Goal: Information Seeking & Learning: Understand process/instructions

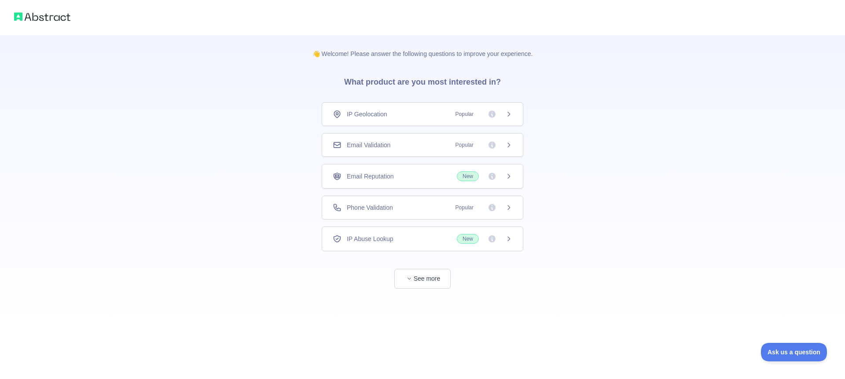
click at [509, 145] on icon at bounding box center [509, 145] width 2 height 4
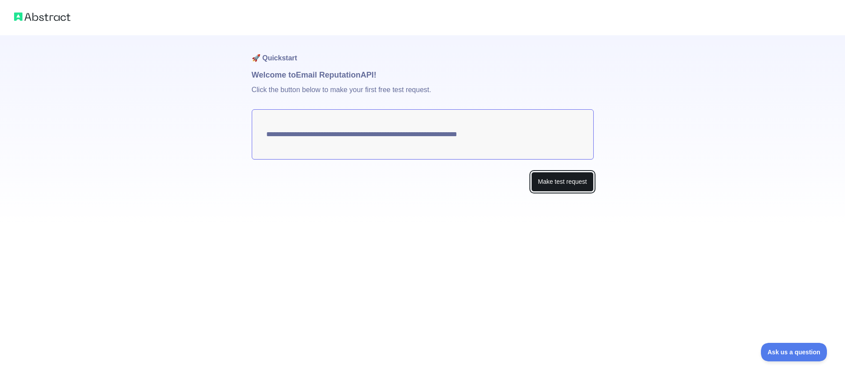
click at [559, 187] on button "Make test request" at bounding box center [562, 182] width 62 height 20
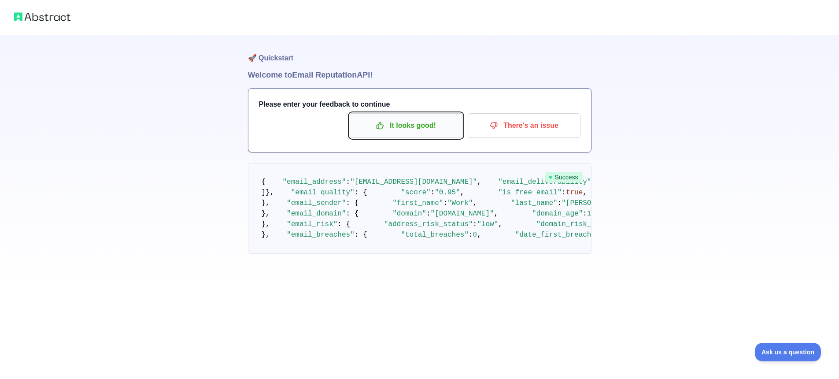
click at [406, 127] on p "It looks good!" at bounding box center [406, 125] width 100 height 15
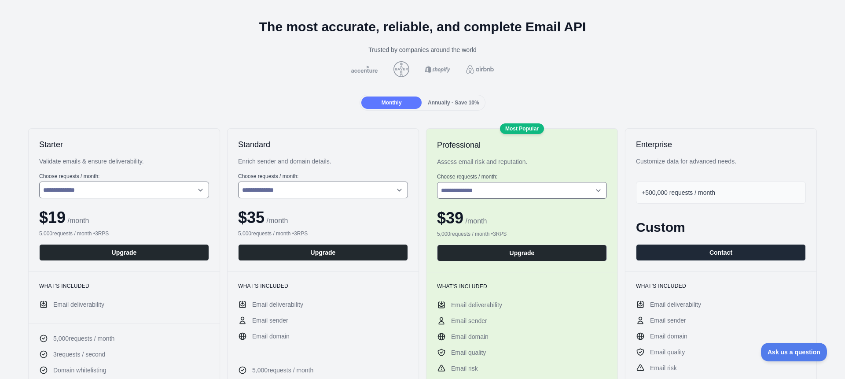
scroll to position [49, 0]
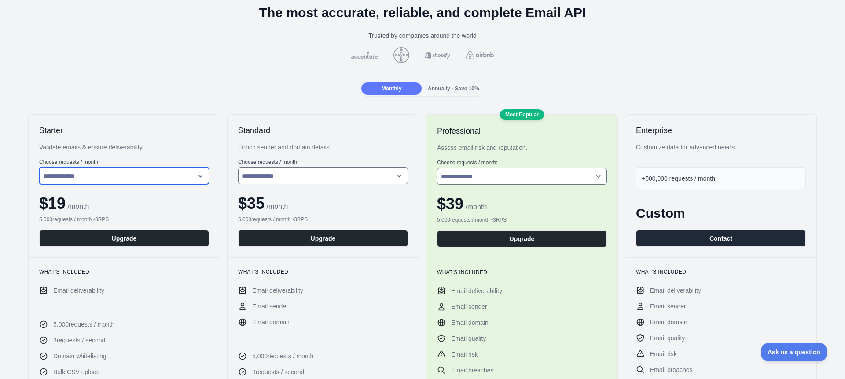
click at [198, 176] on select "**********" at bounding box center [124, 175] width 170 height 17
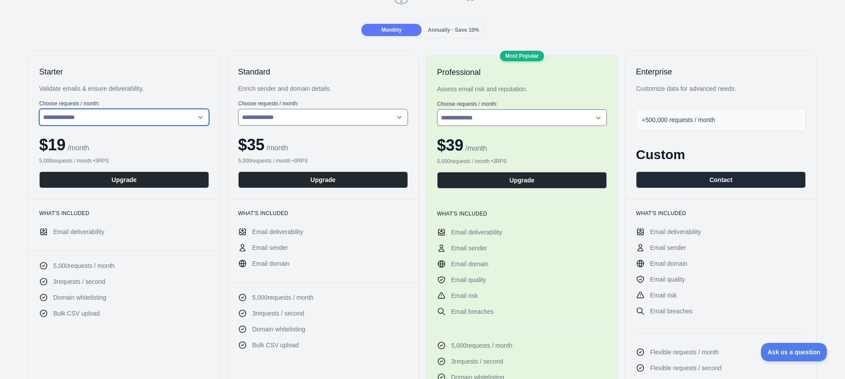
scroll to position [41, 0]
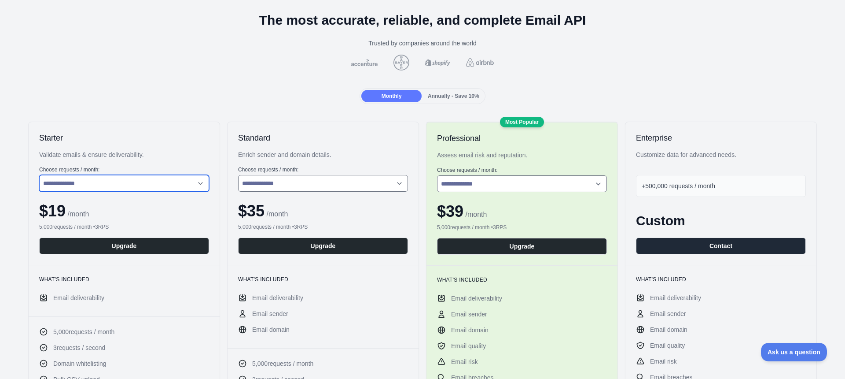
click at [199, 183] on select "**********" at bounding box center [124, 183] width 170 height 17
click at [39, 175] on select "**********" at bounding box center [124, 183] width 170 height 17
click at [200, 183] on select "**********" at bounding box center [124, 183] width 170 height 17
select select "*"
click at [39, 175] on select "**********" at bounding box center [124, 183] width 170 height 17
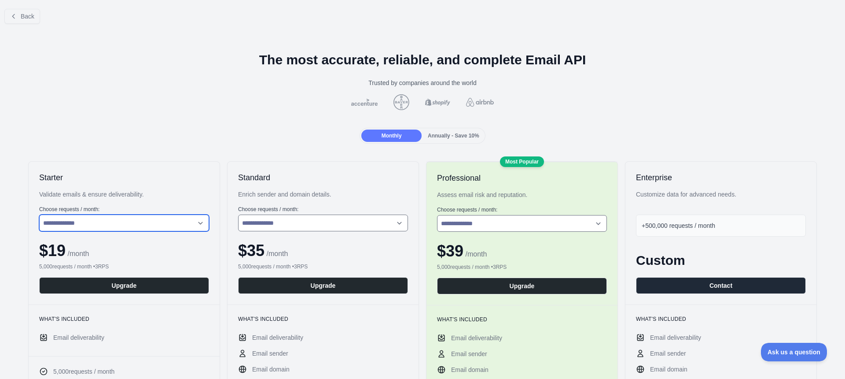
scroll to position [0, 0]
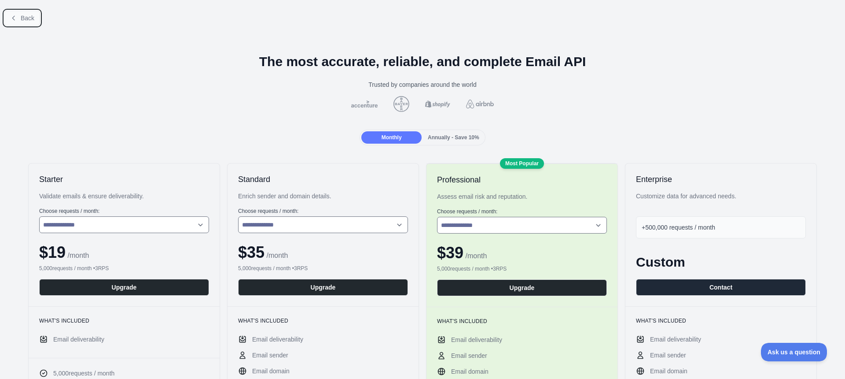
click at [19, 18] on button "Back" at bounding box center [22, 18] width 36 height 15
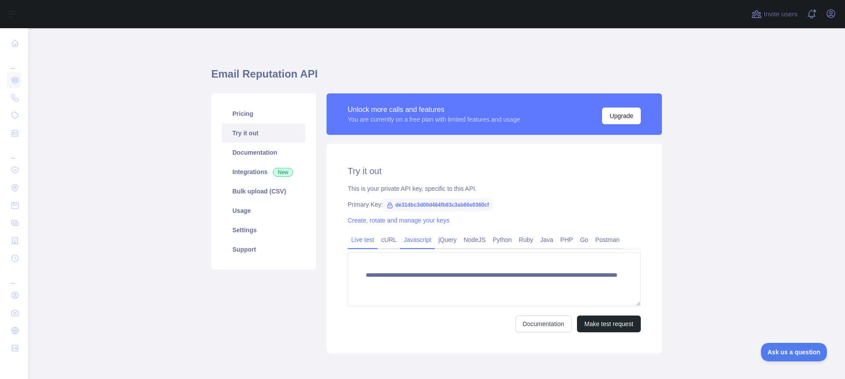
click at [421, 239] on link "Javascript" at bounding box center [417, 239] width 35 height 14
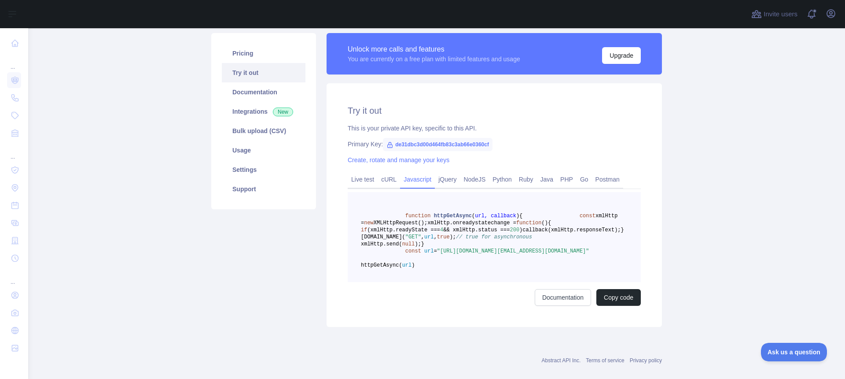
scroll to position [55, 0]
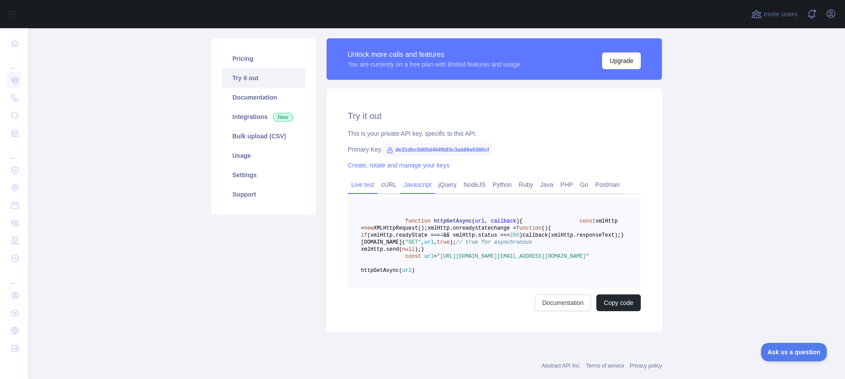
click at [365, 183] on link "Live test" at bounding box center [363, 184] width 30 height 14
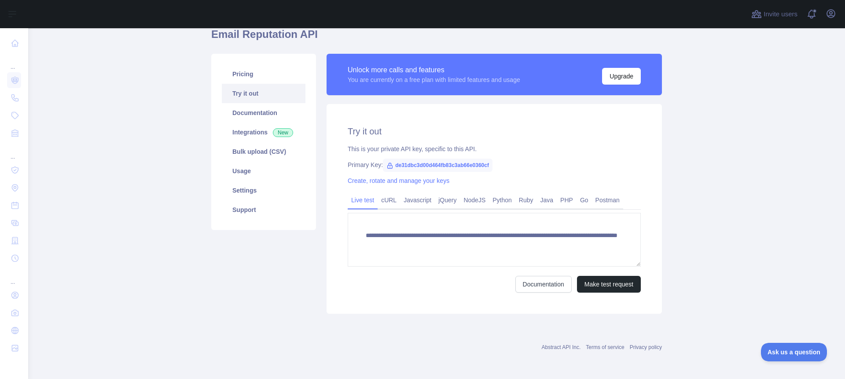
scroll to position [40, 0]
click at [387, 196] on link "cURL" at bounding box center [389, 200] width 22 height 14
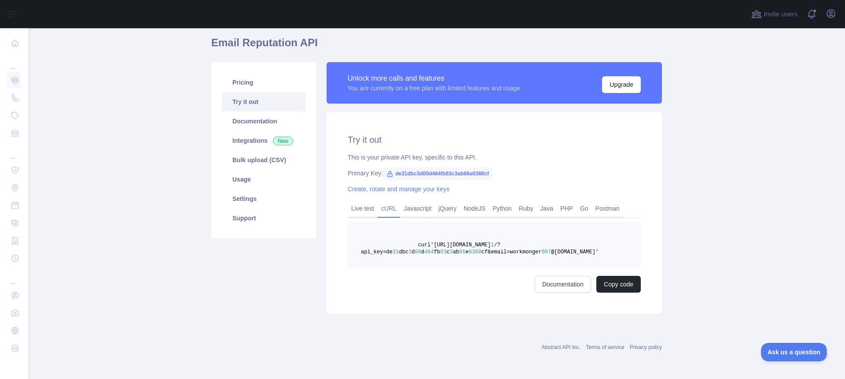
click at [536, 251] on span "cf&email=workmonger" at bounding box center [512, 252] width 60 height 6
click at [555, 287] on link "Documentation" at bounding box center [563, 284] width 56 height 17
click at [387, 189] on link "Create, rotate and manage your keys" at bounding box center [399, 188] width 102 height 7
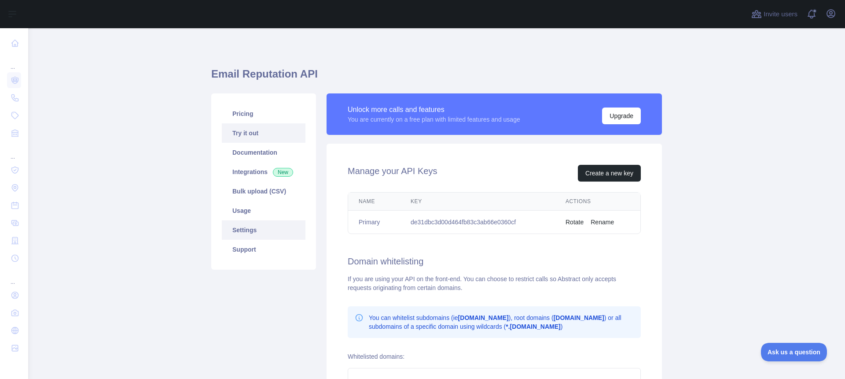
click at [255, 131] on link "Try it out" at bounding box center [264, 132] width 84 height 19
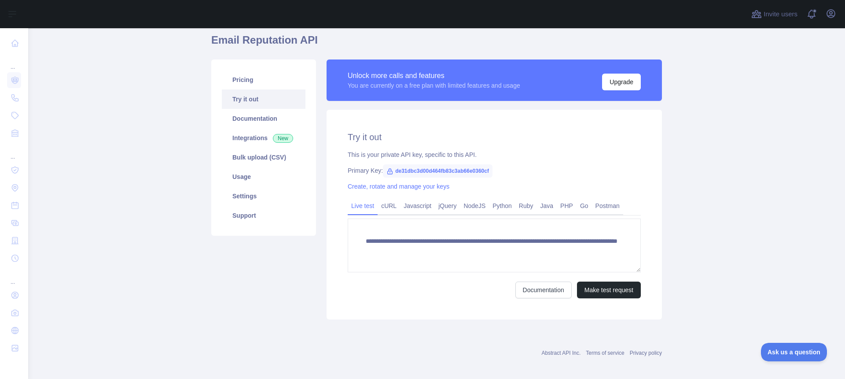
scroll to position [40, 0]
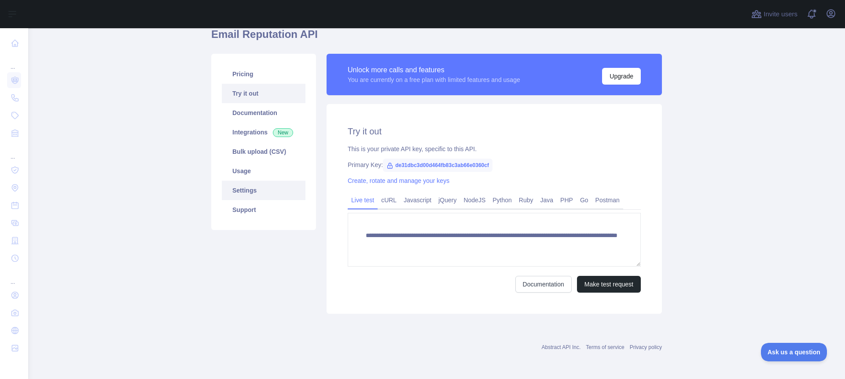
click at [249, 190] on link "Settings" at bounding box center [264, 190] width 84 height 19
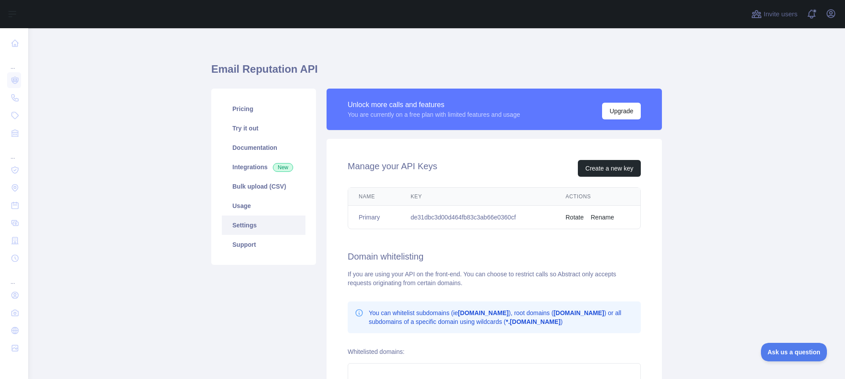
scroll to position [3, 0]
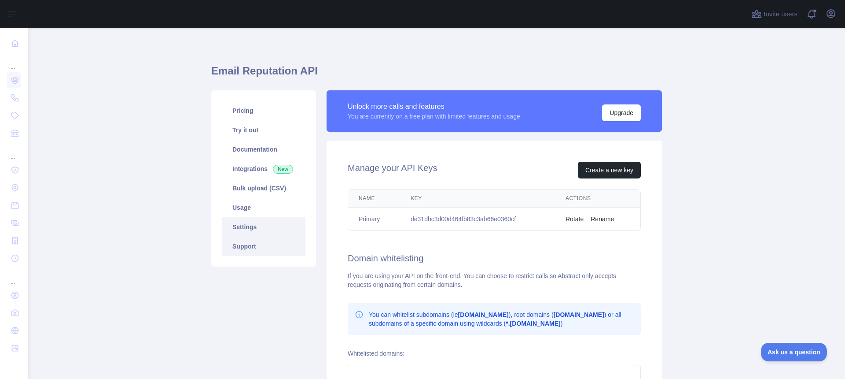
click at [268, 247] on link "Support" at bounding box center [264, 245] width 84 height 19
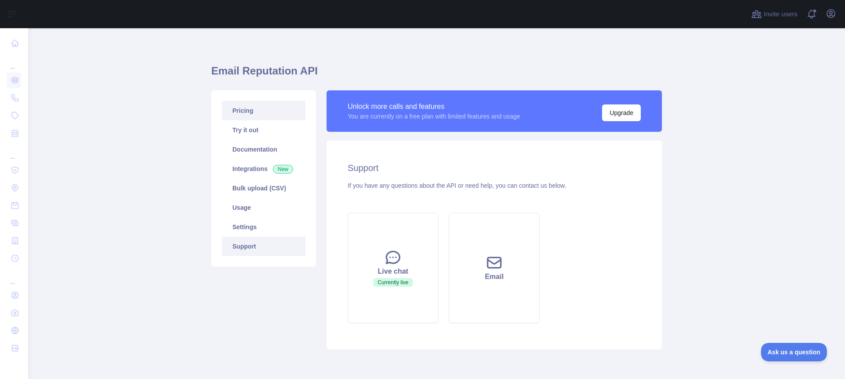
click at [265, 109] on link "Pricing" at bounding box center [264, 110] width 84 height 19
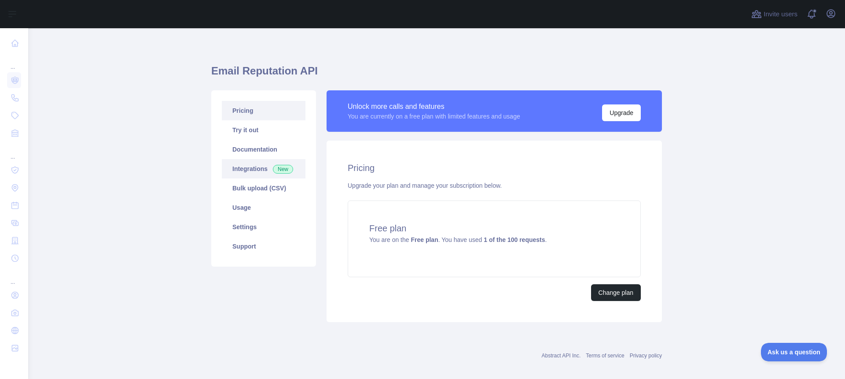
click at [265, 170] on link "Integrations New" at bounding box center [264, 168] width 84 height 19
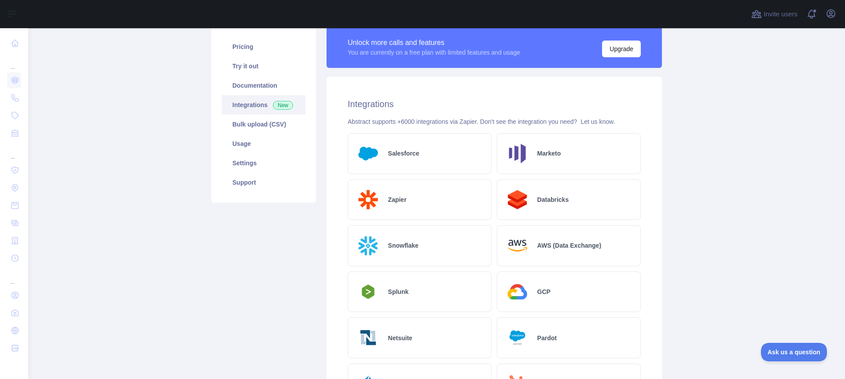
scroll to position [11, 0]
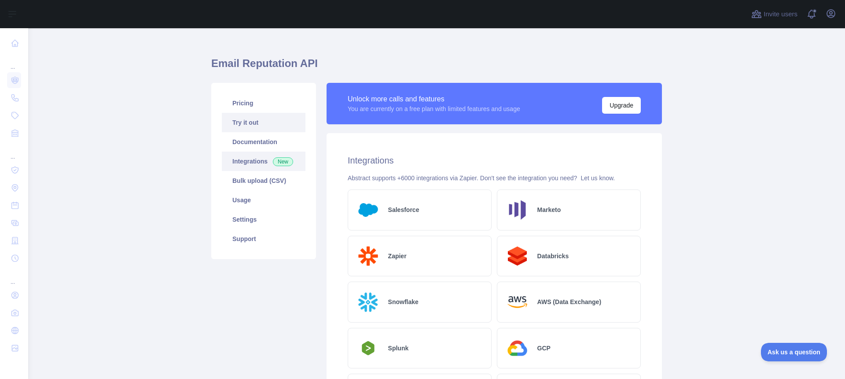
click at [247, 123] on link "Try it out" at bounding box center [264, 122] width 84 height 19
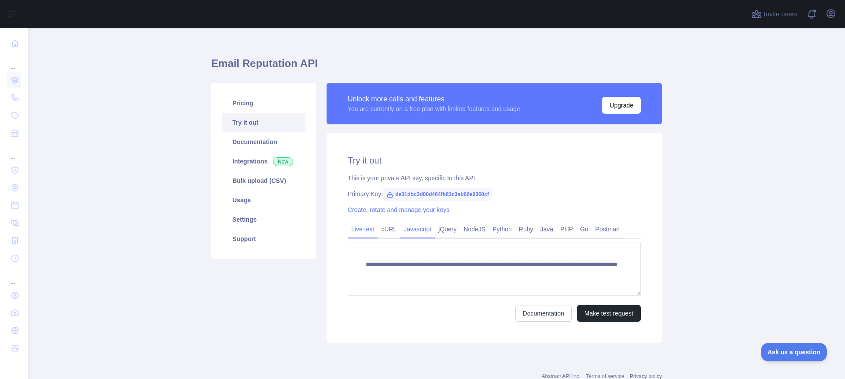
click at [426, 230] on link "Javascript" at bounding box center [417, 229] width 35 height 14
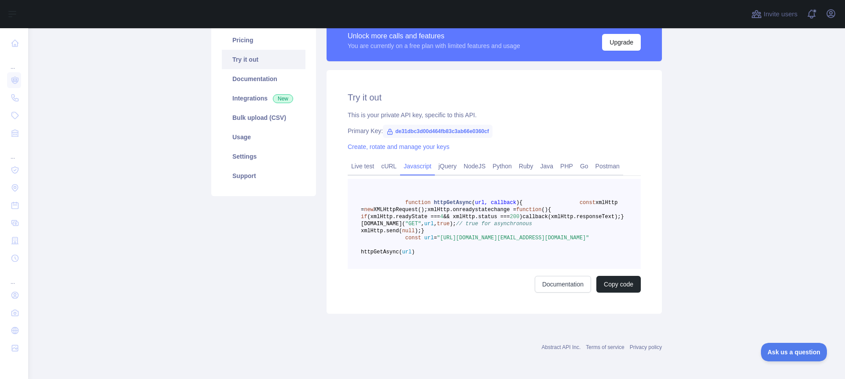
scroll to position [116, 0]
click at [389, 159] on link "cURL" at bounding box center [389, 166] width 22 height 14
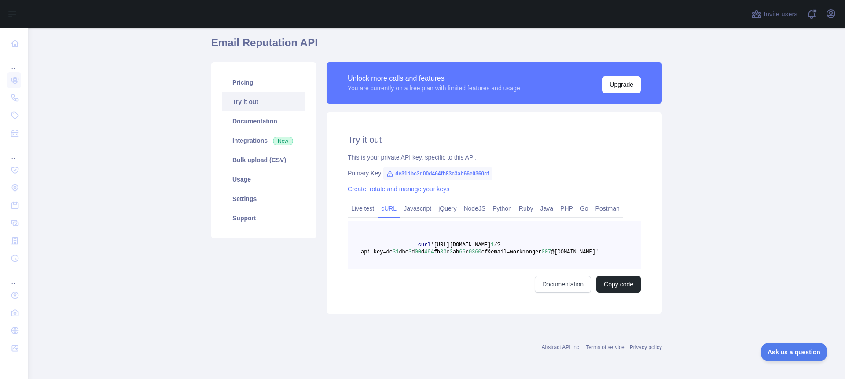
scroll to position [31, 0]
click at [611, 209] on link "Postman" at bounding box center [607, 208] width 31 height 14
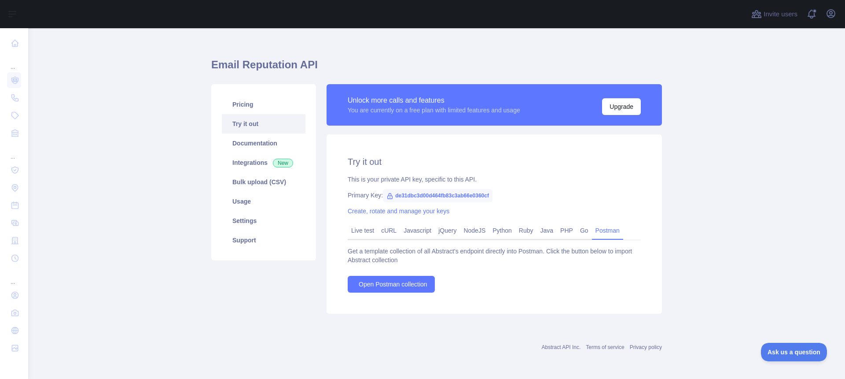
scroll to position [9, 0]
click at [505, 229] on link "Python" at bounding box center [502, 230] width 26 height 14
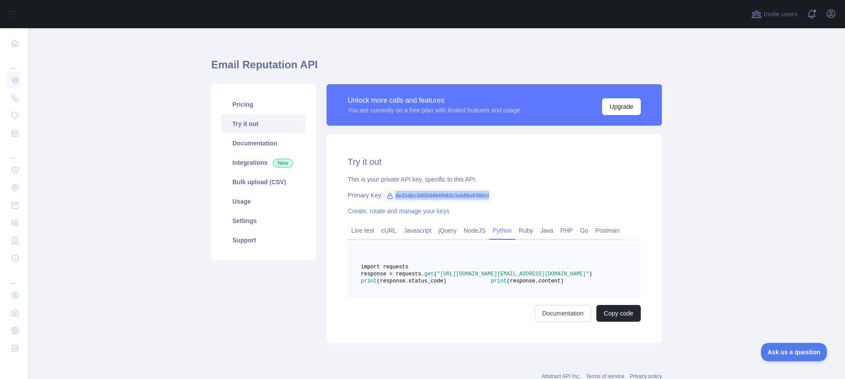
drag, startPoint x: 393, startPoint y: 196, endPoint x: 500, endPoint y: 194, distance: 106.6
click at [493, 194] on span "de31dbc3d00d464fb83c3ab66e0360cf" at bounding box center [438, 195] width 110 height 13
copy span "de31dbc3d00d464fb83c3ab66e0360cf"
